Goal: Task Accomplishment & Management: Use online tool/utility

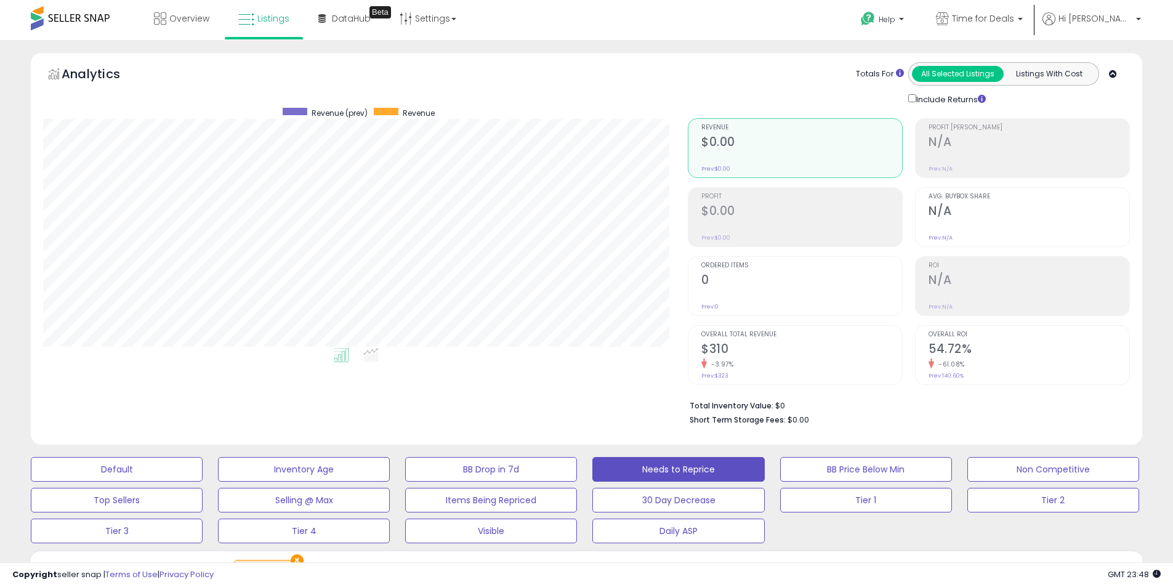
select select "**"
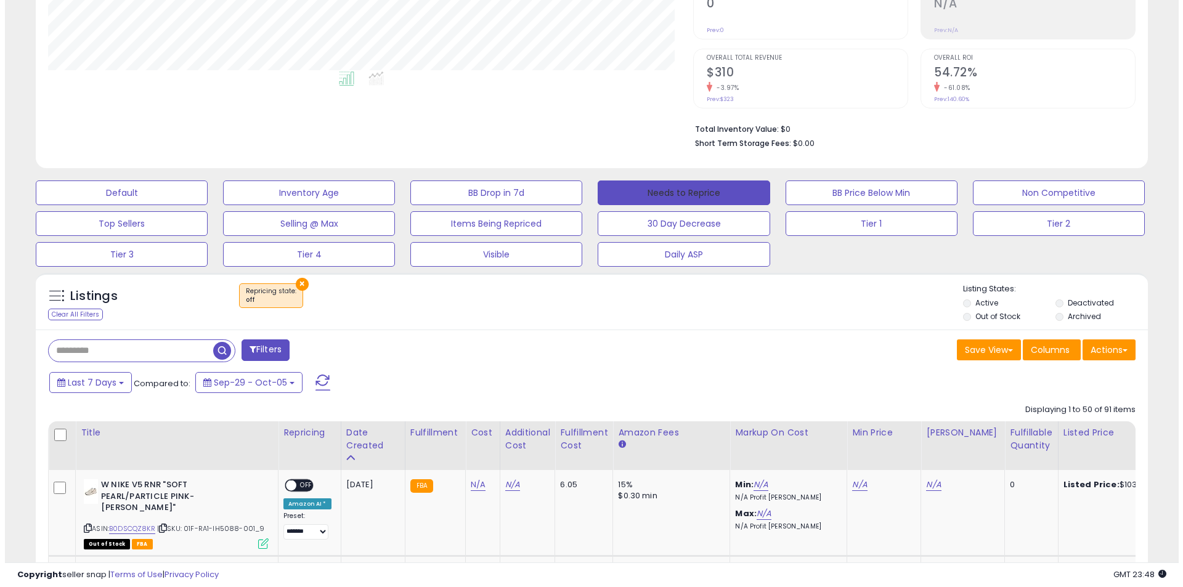
scroll to position [253, 645]
click at [635, 186] on button "Needs to Reprice" at bounding box center [679, 192] width 172 height 25
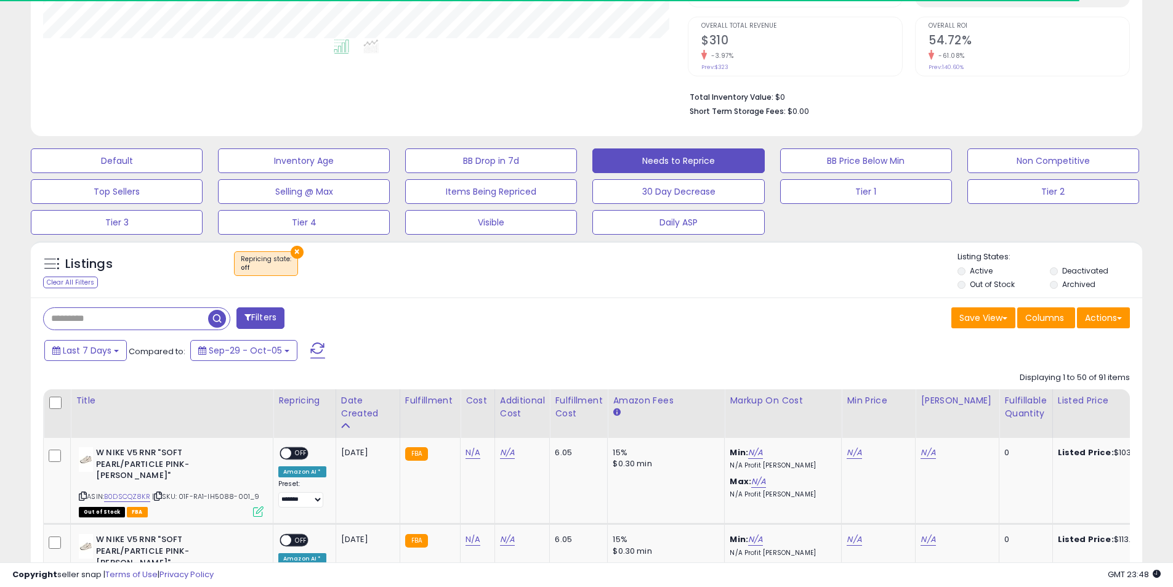
scroll to position [338, 0]
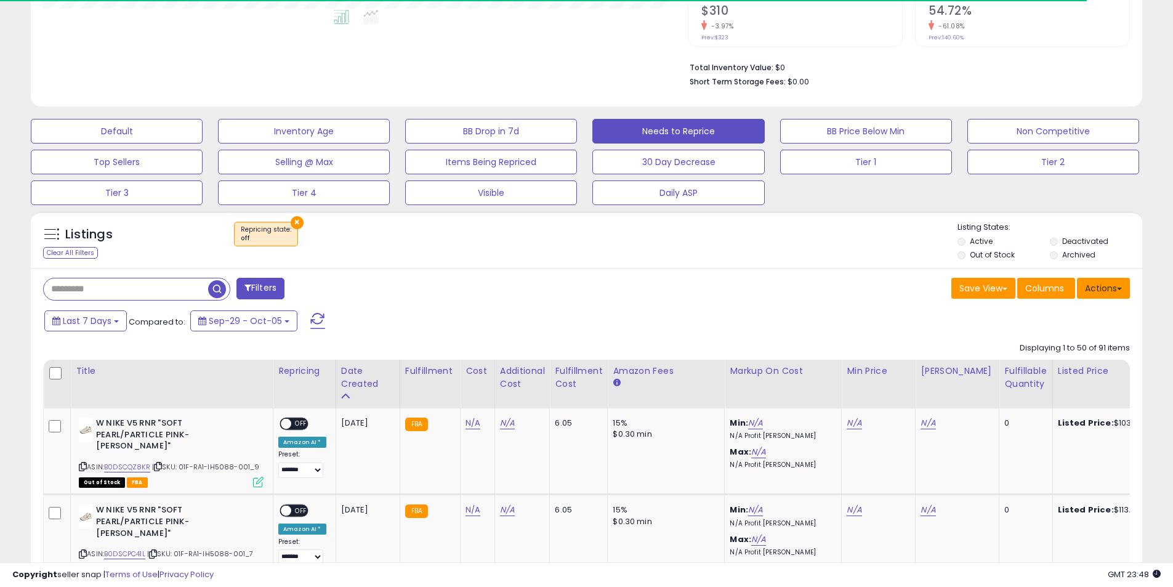
click at [1104, 291] on button "Actions" at bounding box center [1103, 288] width 53 height 21
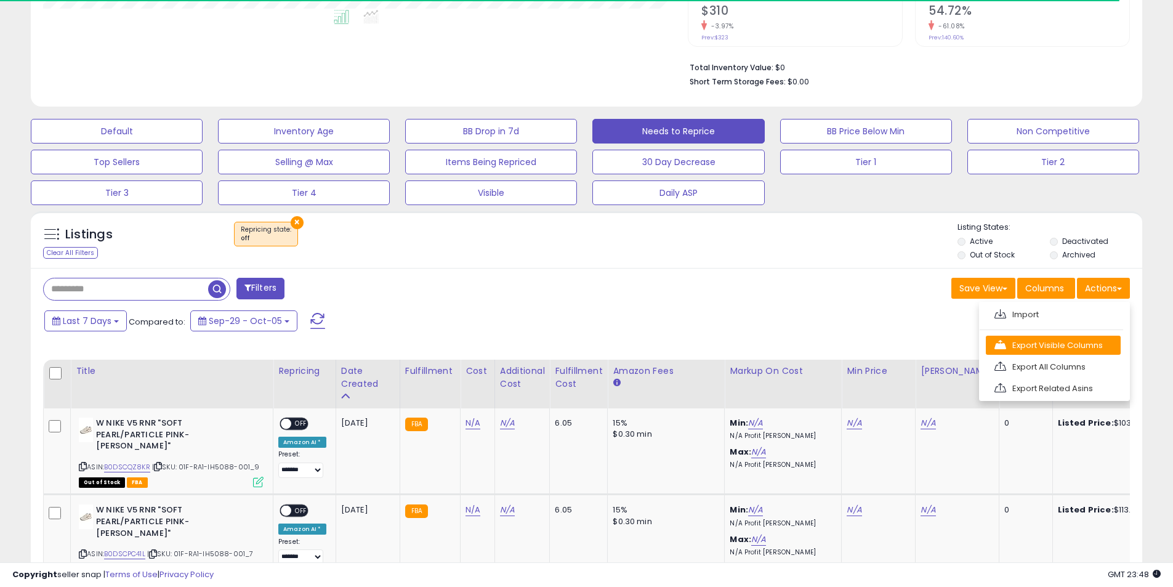
click at [1050, 341] on link "Export Visible Columns" at bounding box center [1053, 345] width 135 height 19
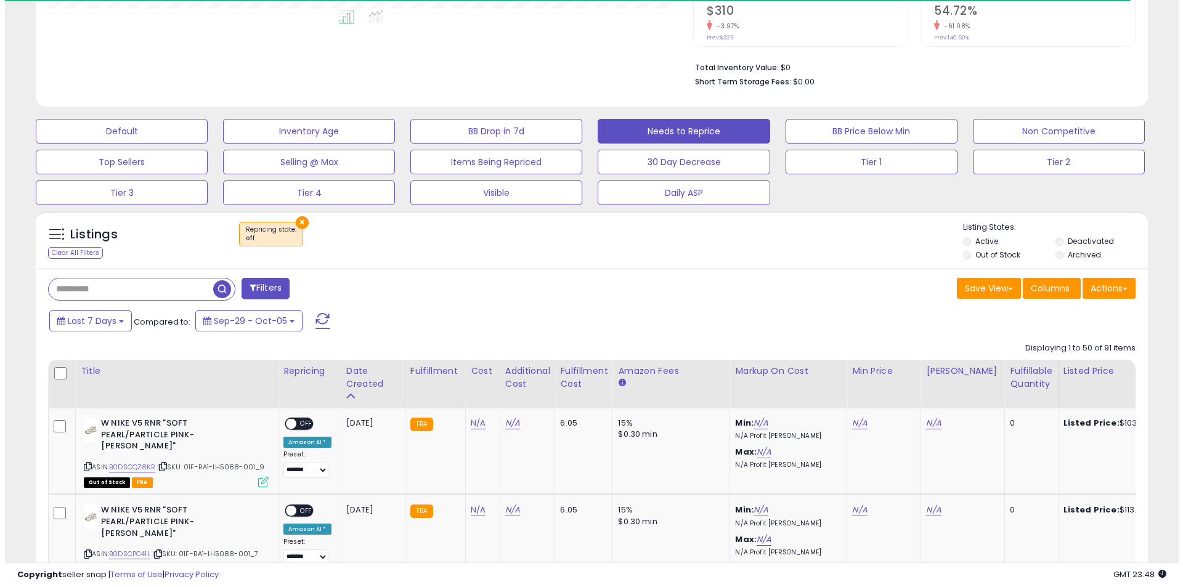
scroll to position [253, 645]
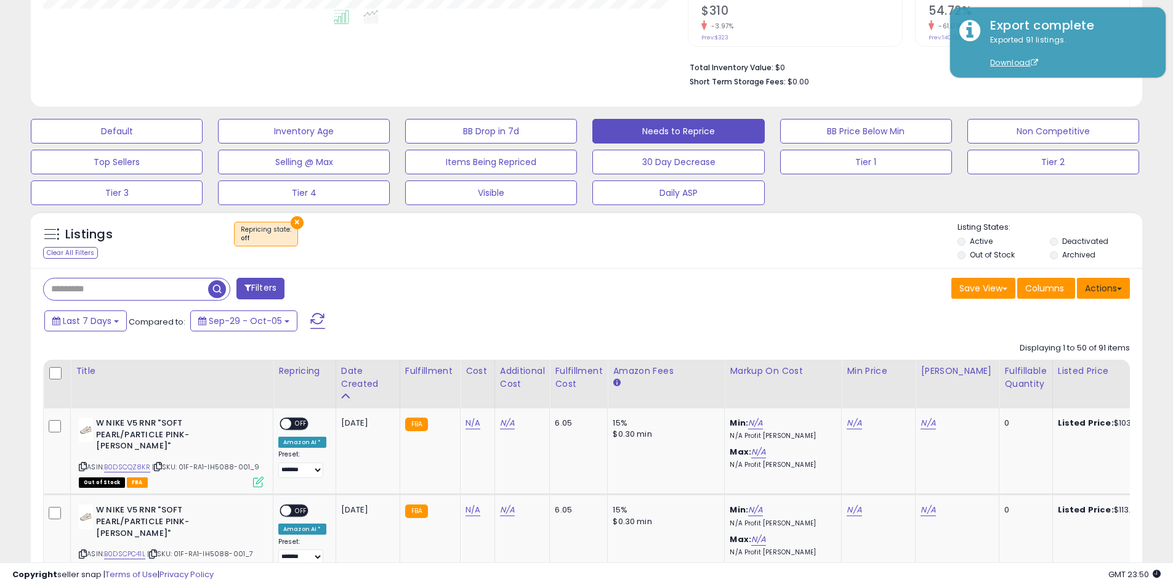
click at [1101, 289] on button "Actions" at bounding box center [1103, 288] width 53 height 21
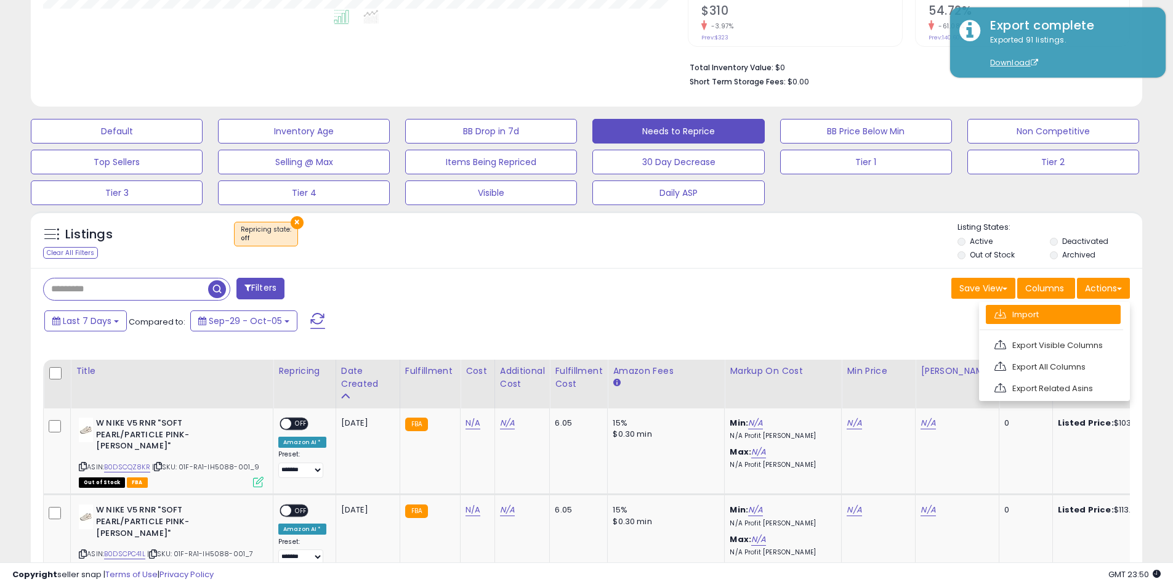
click at [1056, 311] on link "Import" at bounding box center [1053, 314] width 135 height 19
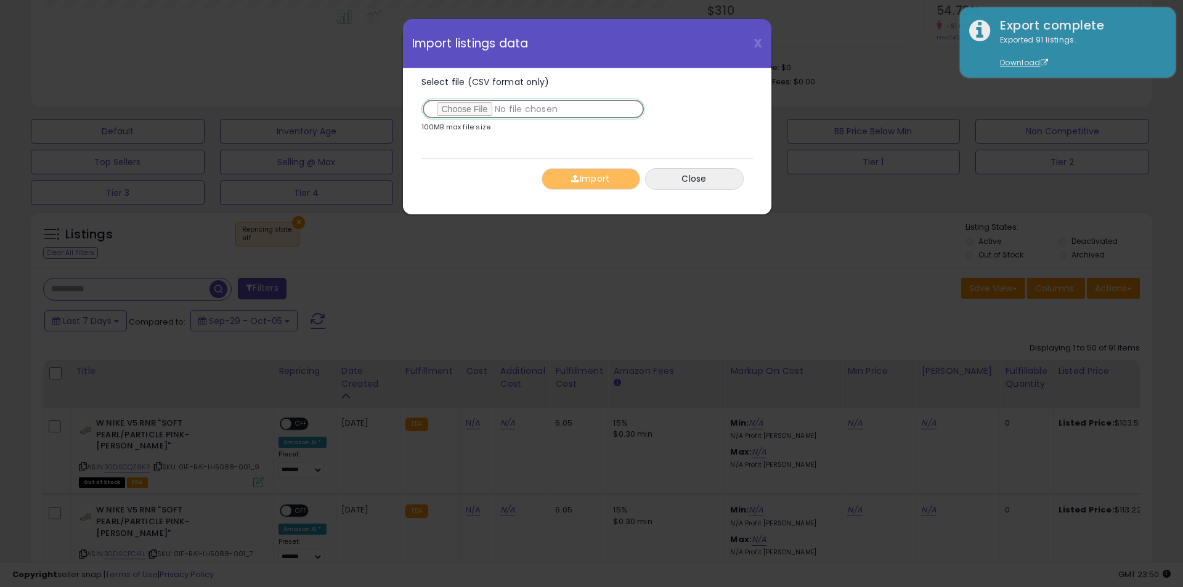
click at [457, 107] on input "Select file (CSV format only)" at bounding box center [533, 109] width 224 height 21
type input "**********"
click at [574, 179] on span "button" at bounding box center [575, 178] width 8 height 9
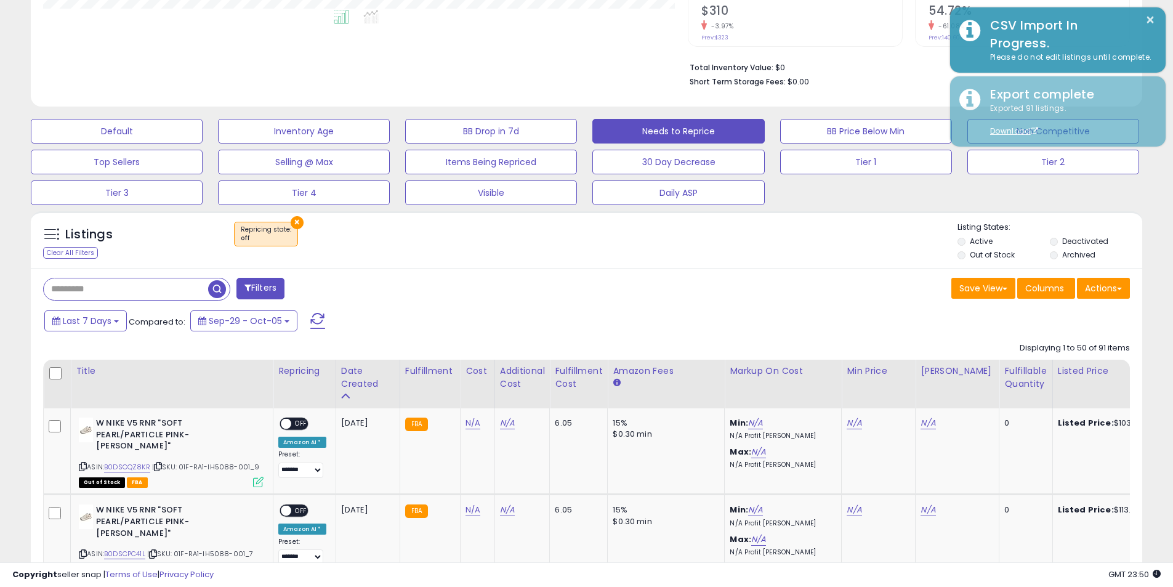
scroll to position [615735, 615343]
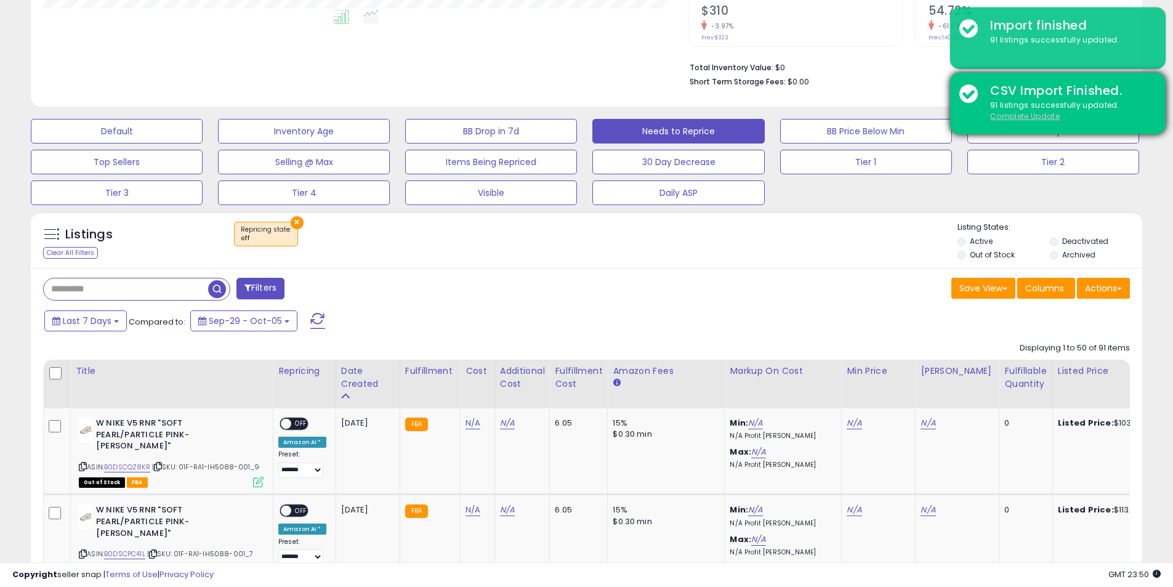
click at [1022, 116] on u "Complete Update" at bounding box center [1026, 116] width 70 height 10
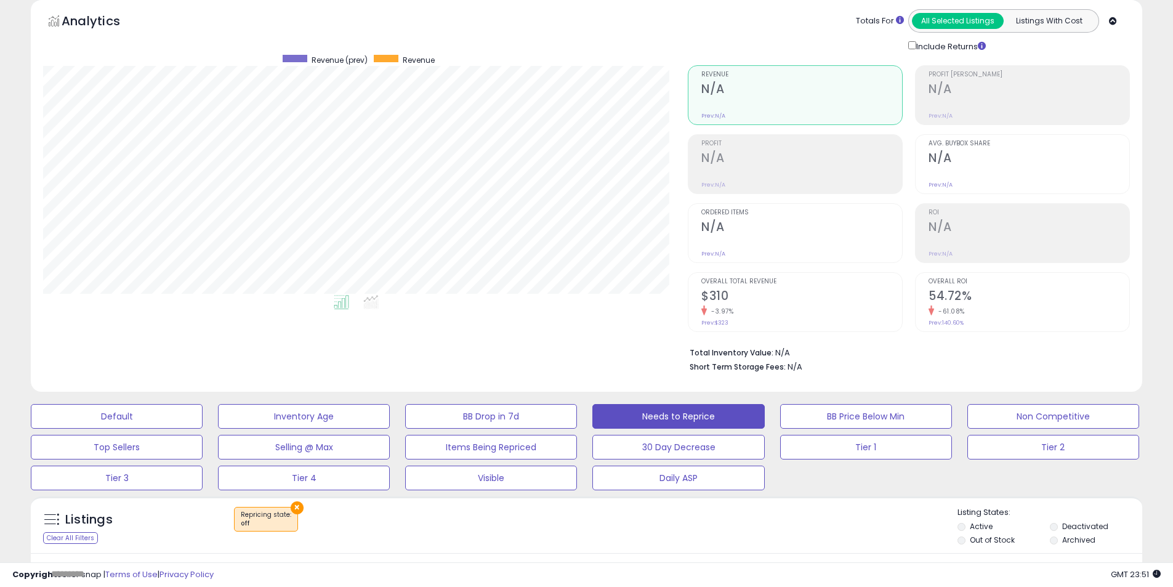
scroll to position [18, 0]
